Goal: Task Accomplishment & Management: Manage account settings

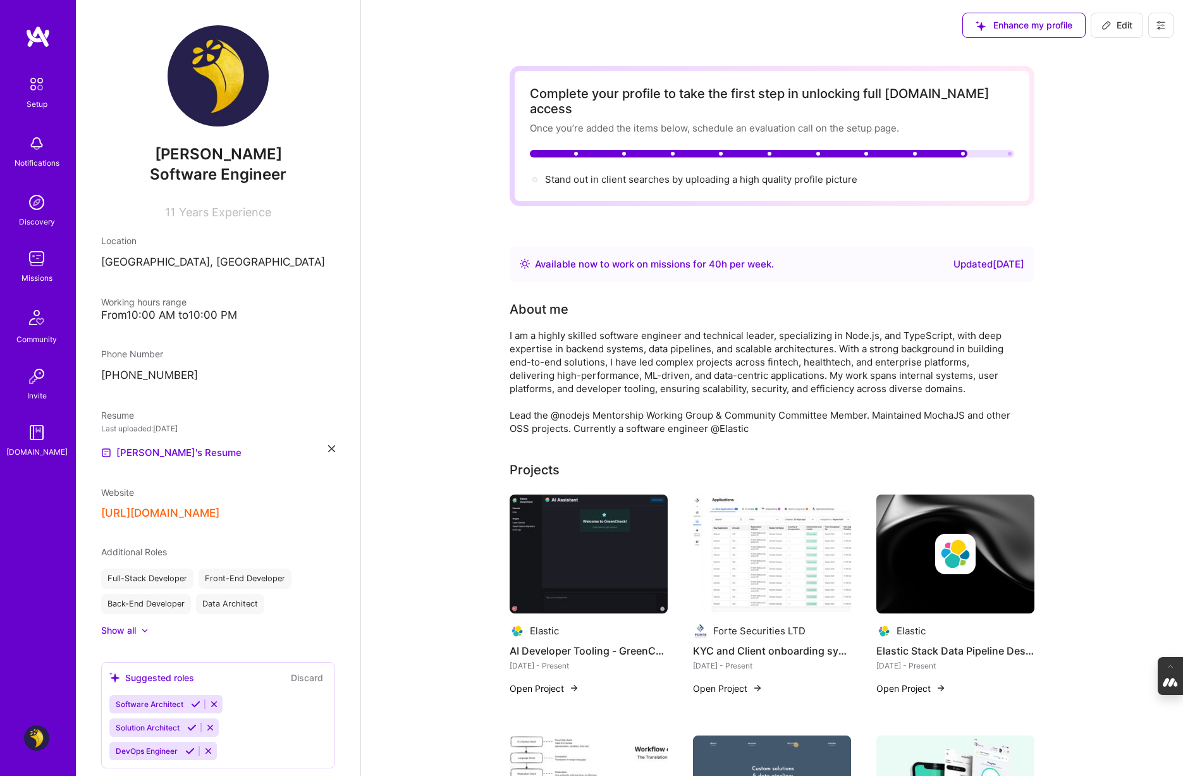
click at [1164, 23] on icon at bounding box center [1161, 25] width 10 height 10
click at [1126, 125] on button "Log Out" at bounding box center [1126, 118] width 95 height 32
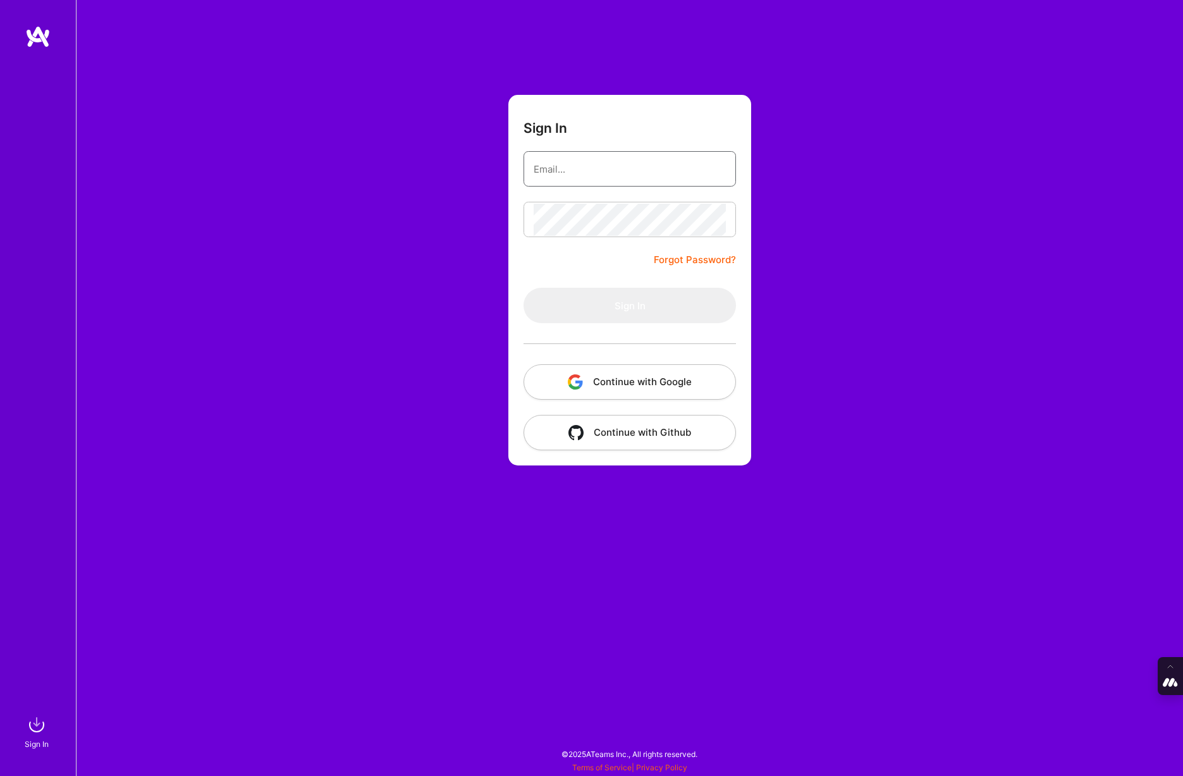
click at [621, 164] on input "email" at bounding box center [630, 169] width 192 height 32
type input "[PERSON_NAME][EMAIL_ADDRESS][DOMAIN_NAME]"
click at [619, 381] on button "Continue with Google" at bounding box center [630, 381] width 212 height 35
